Goal: Information Seeking & Learning: Learn about a topic

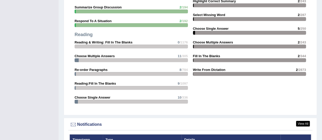
scroll to position [580, 0]
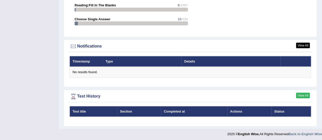
click at [303, 95] on link "View All" at bounding box center [303, 96] width 14 height 6
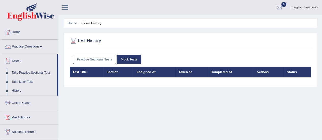
click at [39, 48] on link "Practice Questions" at bounding box center [29, 46] width 58 height 13
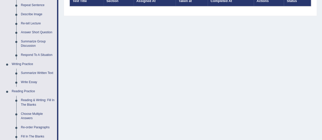
scroll to position [78, 0]
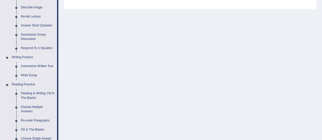
click at [30, 67] on link "Summarize Written Text" at bounding box center [38, 66] width 38 height 9
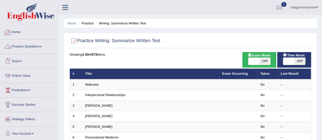
click at [15, 32] on link "Home" at bounding box center [29, 31] width 58 height 13
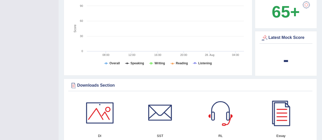
scroll to position [121, 0]
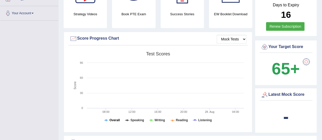
click at [112, 120] on tspan "Overall" at bounding box center [114, 121] width 10 height 4
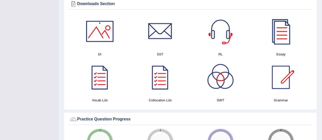
scroll to position [245, 0]
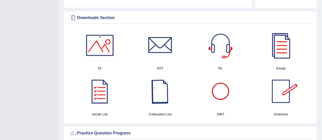
click at [156, 109] on div "Collocation List" at bounding box center [159, 95] width 55 height 43
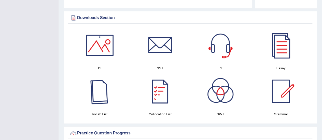
click at [103, 107] on div at bounding box center [100, 92] width 36 height 36
